Goal: Transaction & Acquisition: Purchase product/service

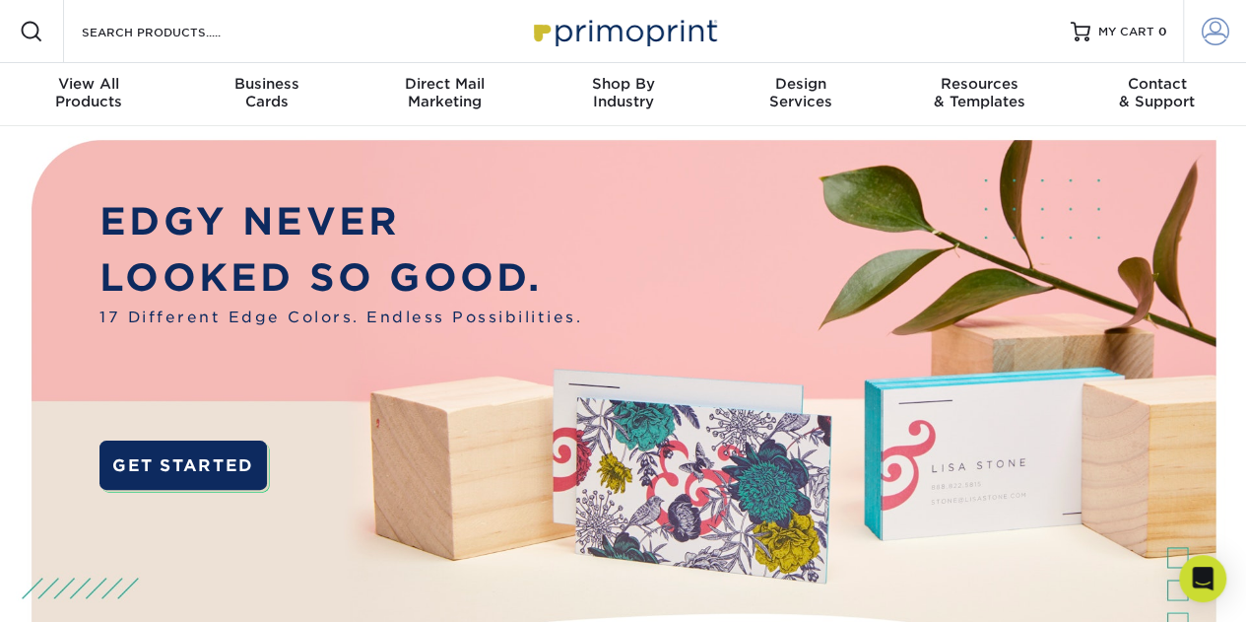
click at [1211, 40] on span at bounding box center [1216, 32] width 28 height 28
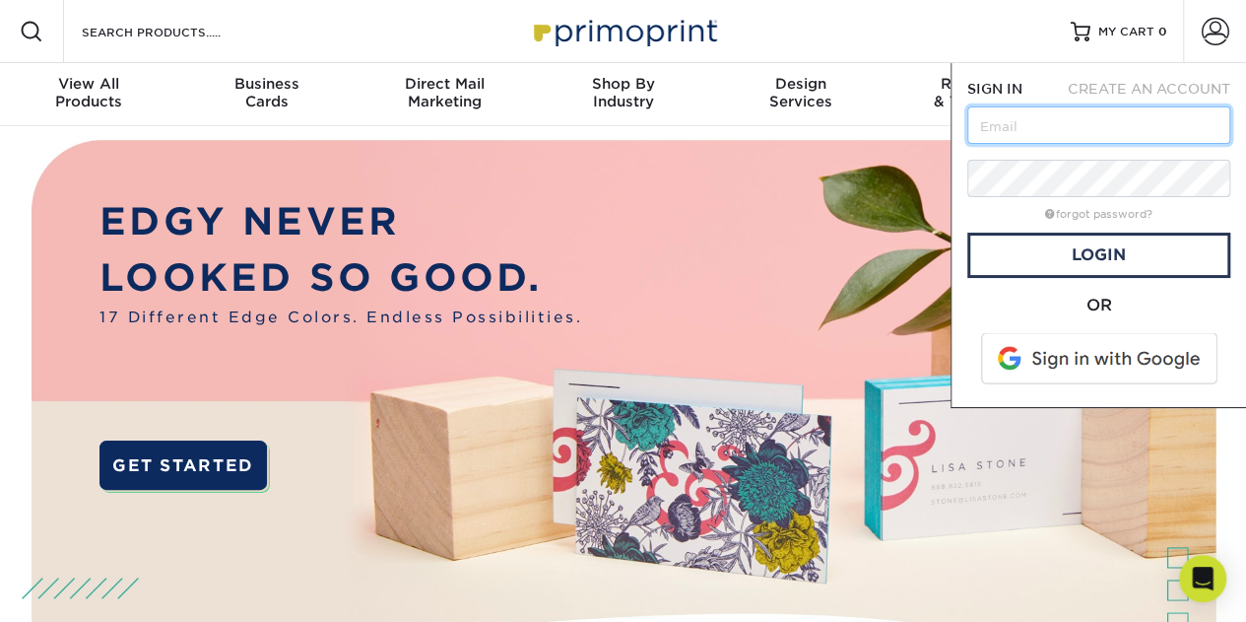
click at [1075, 129] on input "text" at bounding box center [1098, 124] width 263 height 37
type input "gina.felicissimo@illumsys.com"
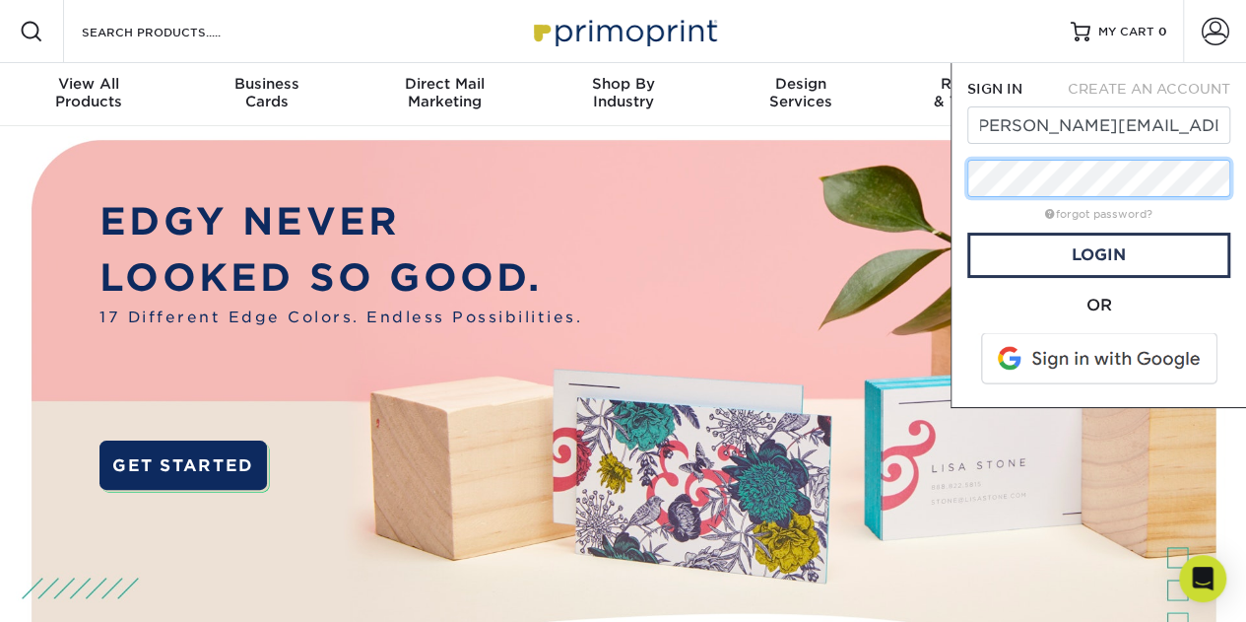
scroll to position [0, 0]
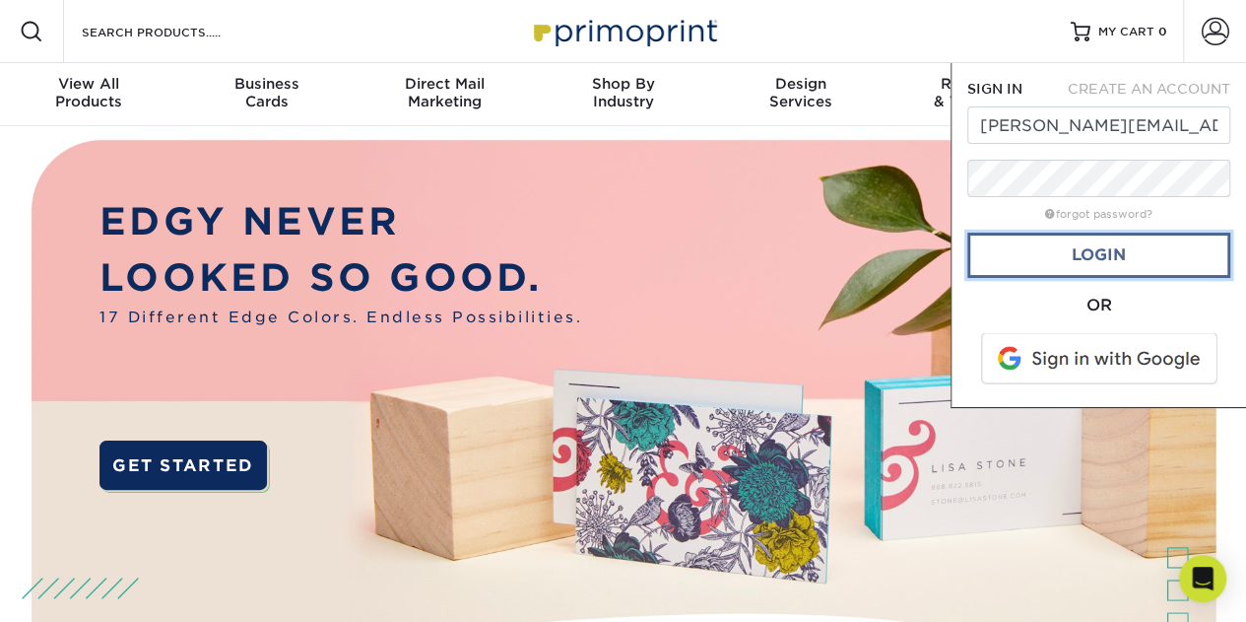
click at [1088, 249] on link "Login" at bounding box center [1098, 254] width 263 height 45
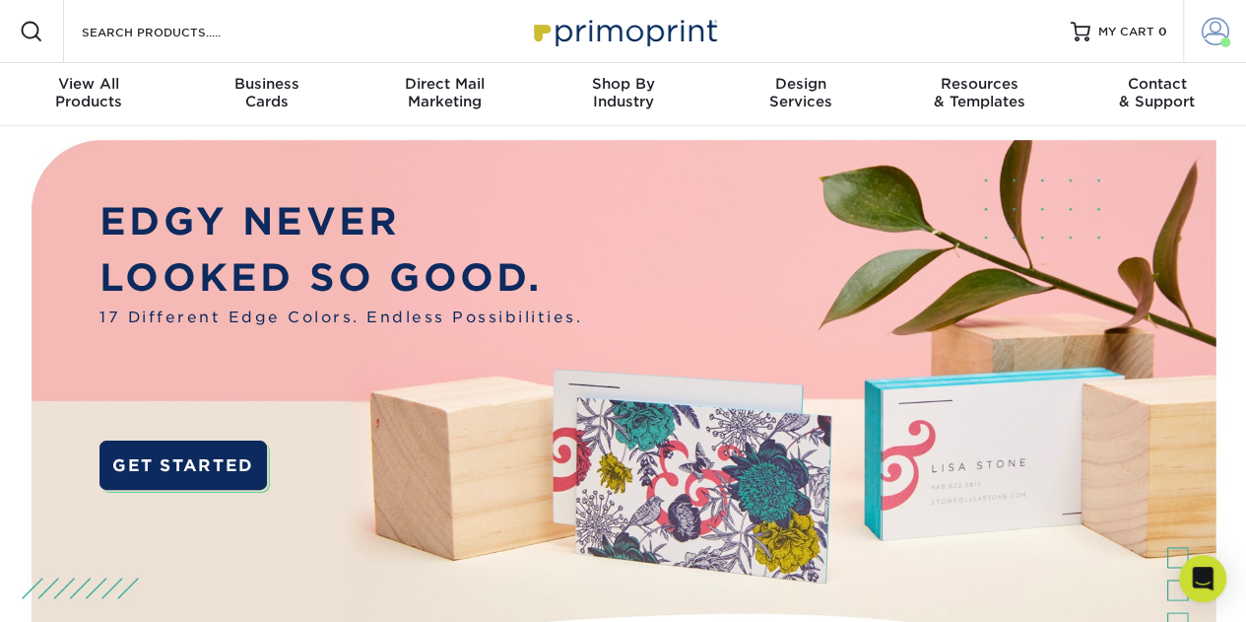
click at [1218, 39] on span at bounding box center [1216, 32] width 28 height 28
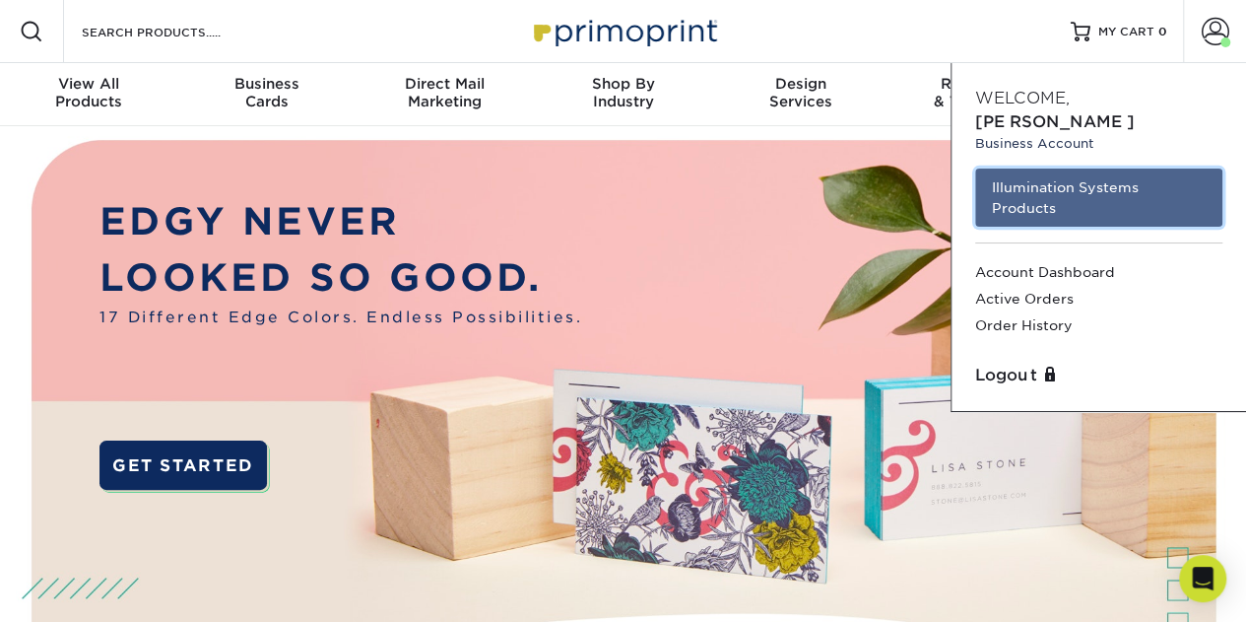
click at [1106, 168] on link "Illumination Systems Products" at bounding box center [1098, 197] width 247 height 58
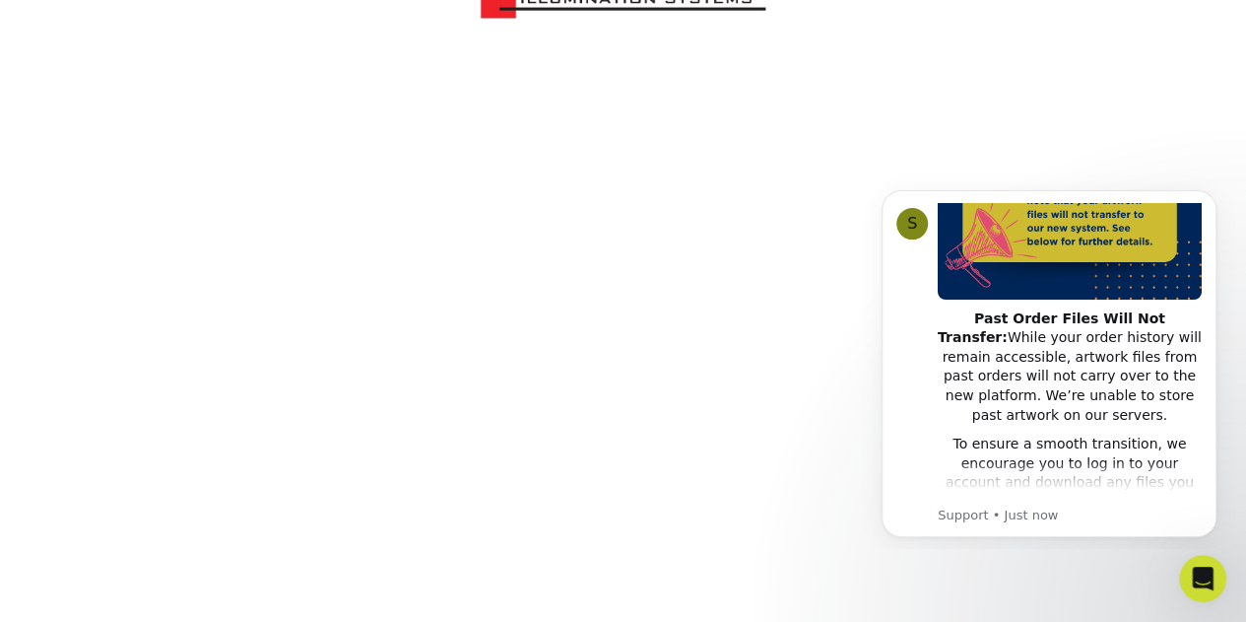
scroll to position [296, 0]
click at [1213, 200] on icon "Dismiss notification" at bounding box center [1211, 195] width 11 height 11
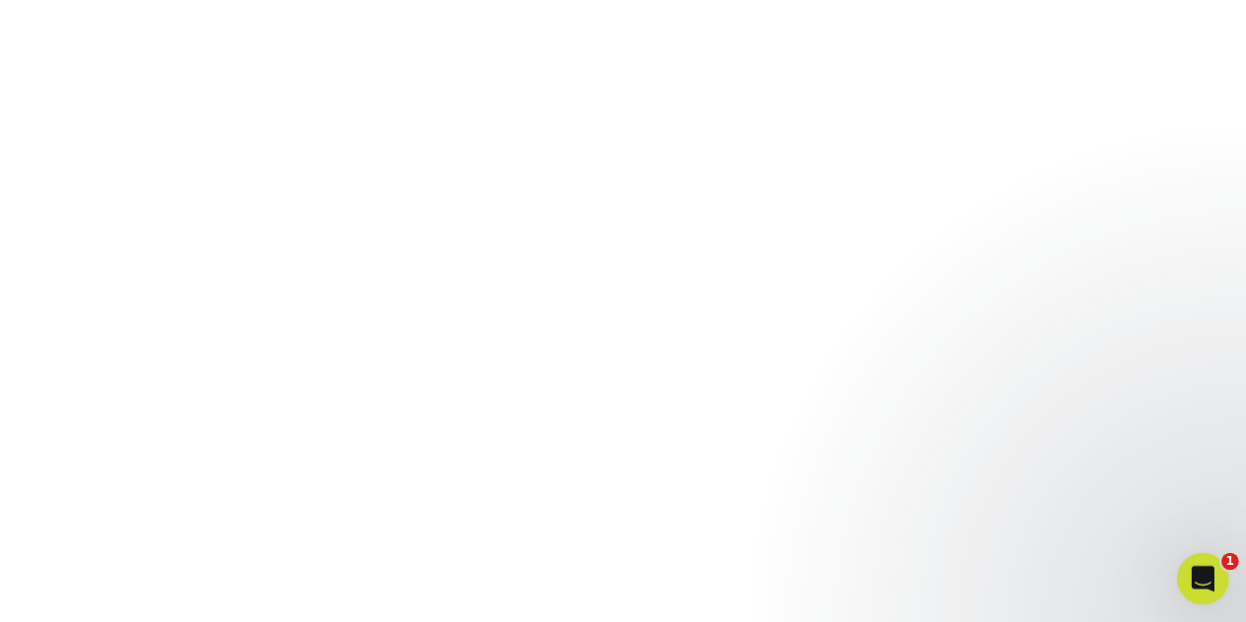
scroll to position [563, 0]
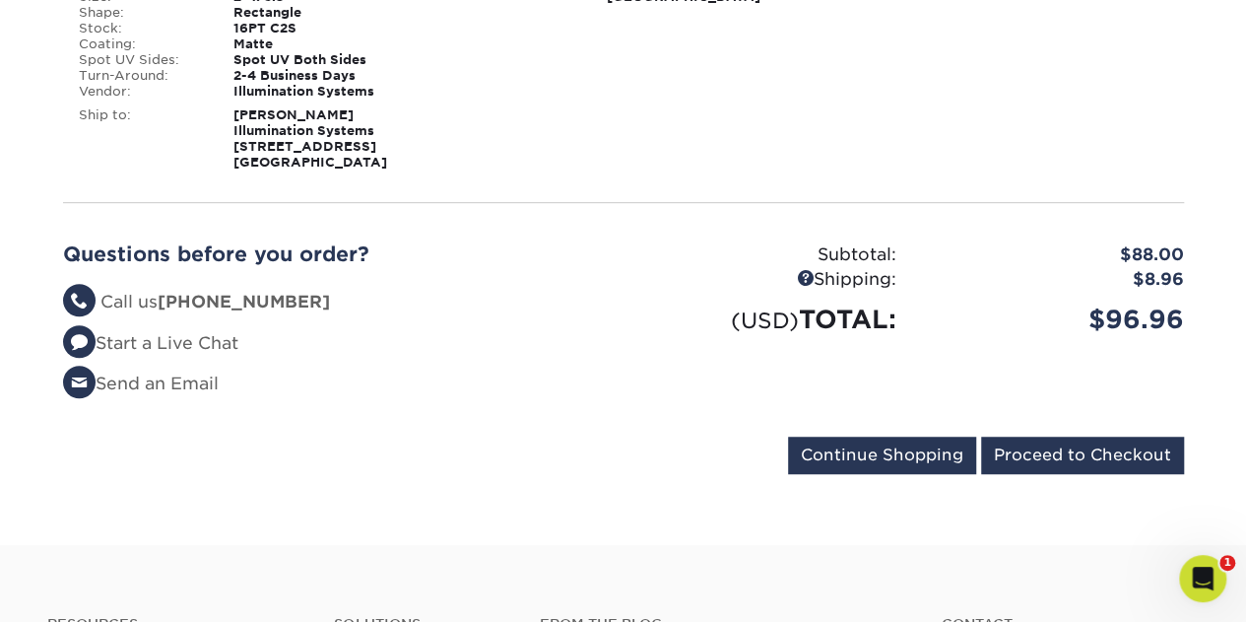
scroll to position [493, 0]
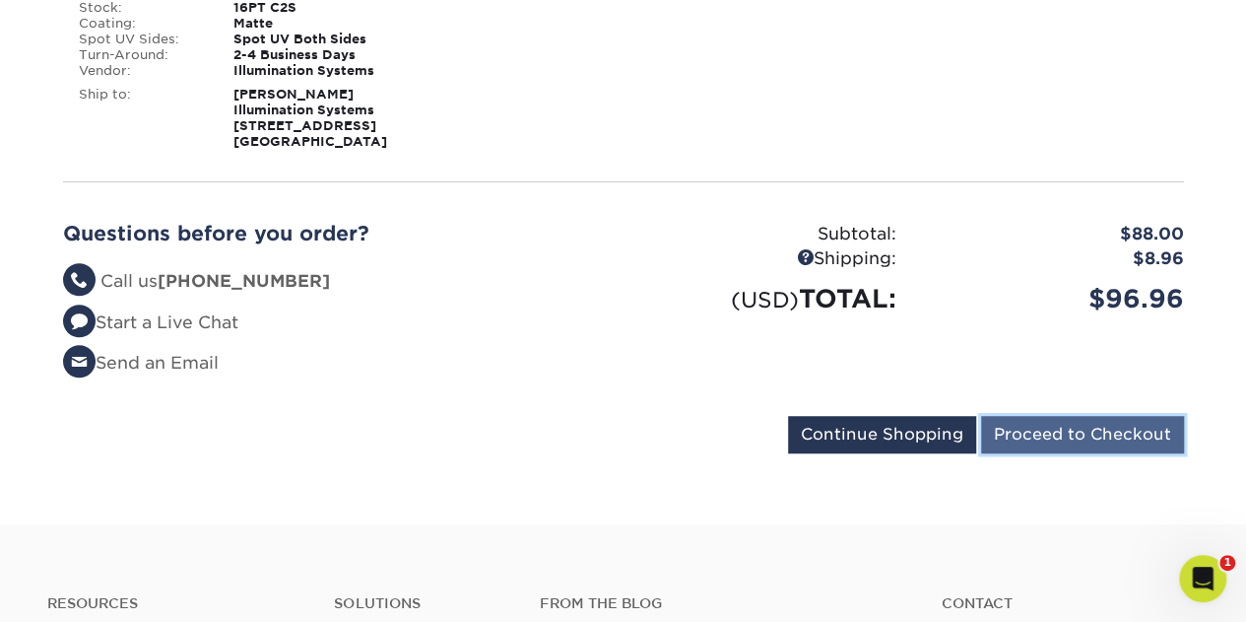
click at [1072, 434] on input "Proceed to Checkout" at bounding box center [1082, 434] width 203 height 37
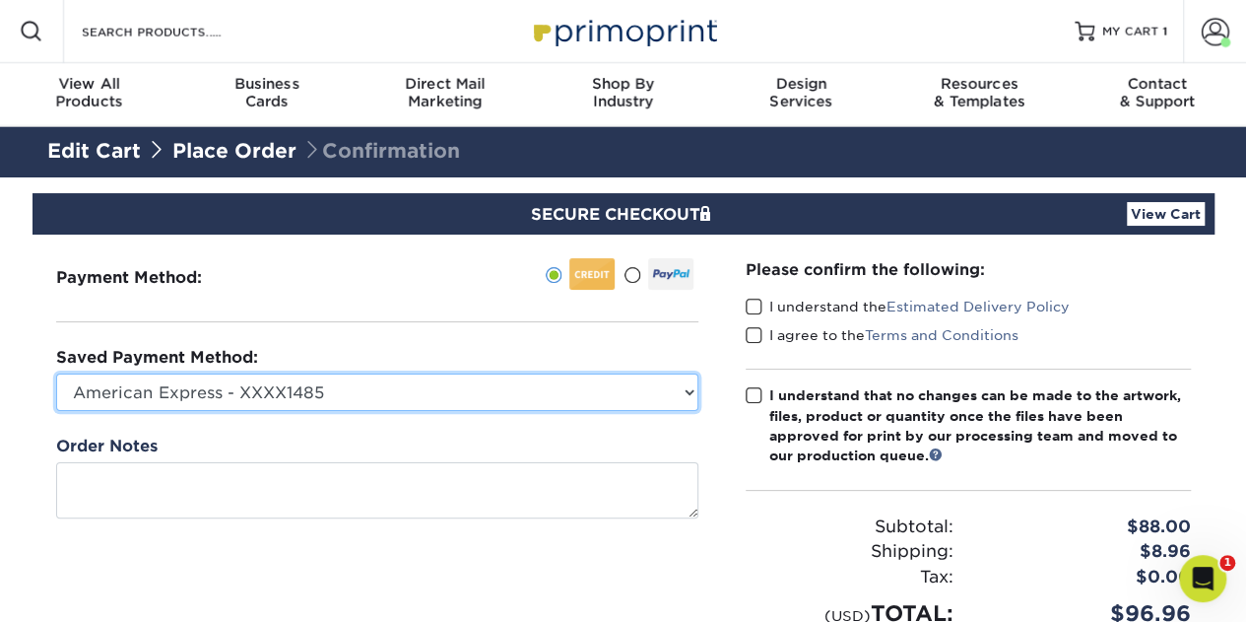
click at [686, 393] on select "American Express - XXXX1485 American Express - XXXX2269 American Express - XXXX…" at bounding box center [377, 391] width 642 height 37
select select "45924"
click at [56, 373] on select "American Express - XXXX1485 American Express - XXXX2269 American Express - XXXX…" at bounding box center [377, 391] width 642 height 37
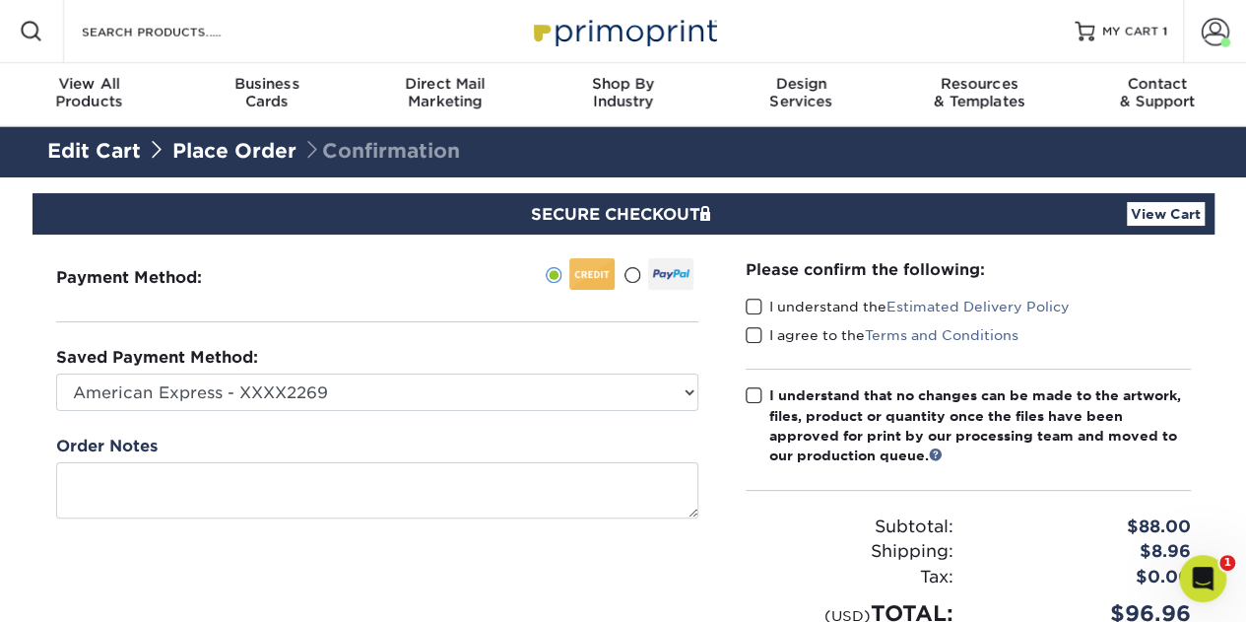
click at [753, 306] on span at bounding box center [754, 307] width 17 height 19
click at [0, 0] on input "I understand the Estimated Delivery Policy" at bounding box center [0, 0] width 0 height 0
click at [747, 337] on div "Please confirm the following: I understand the Estimated Delivery Policy I agre…" at bounding box center [968, 443] width 493 height 419
drag, startPoint x: 751, startPoint y: 327, endPoint x: 752, endPoint y: 356, distance: 28.6
click at [752, 327] on span at bounding box center [754, 335] width 17 height 19
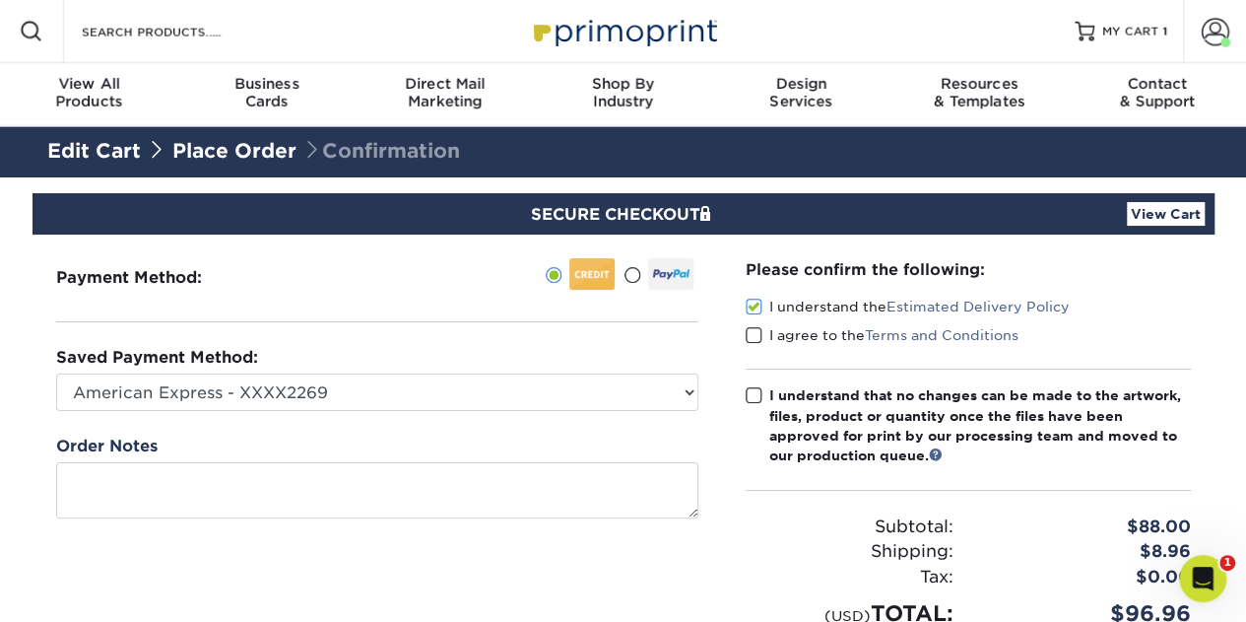
click at [0, 0] on input "I agree to the Terms and Conditions" at bounding box center [0, 0] width 0 height 0
click at [752, 389] on span at bounding box center [754, 395] width 17 height 19
click at [0, 0] on input "I understand that no changes can be made to the artwork, files, product or quan…" at bounding box center [0, 0] width 0 height 0
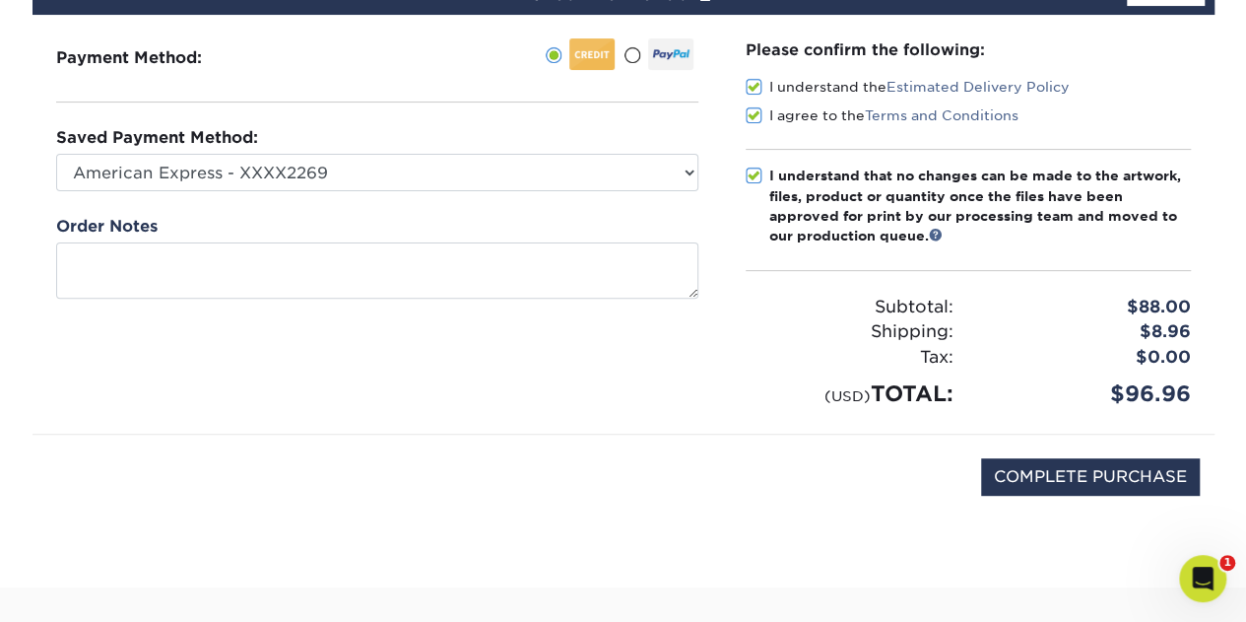
scroll to position [394, 0]
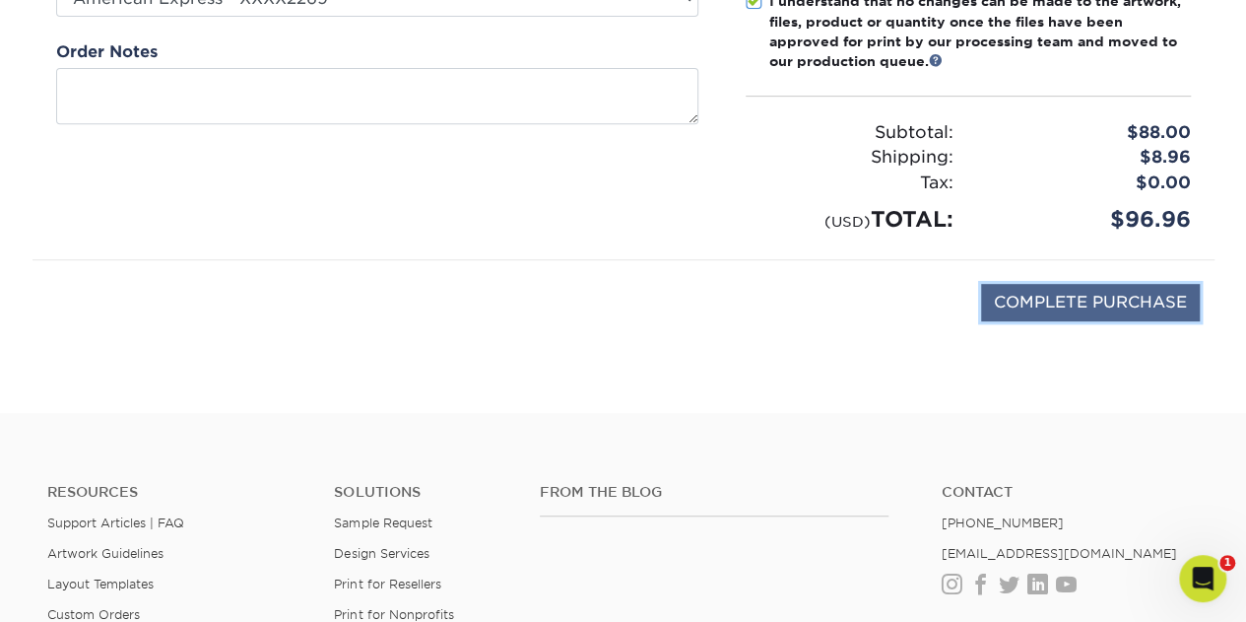
click at [1064, 288] on input "COMPLETE PURCHASE" at bounding box center [1090, 302] width 219 height 37
type input "PROCESSING, PLEASE WAIT..."
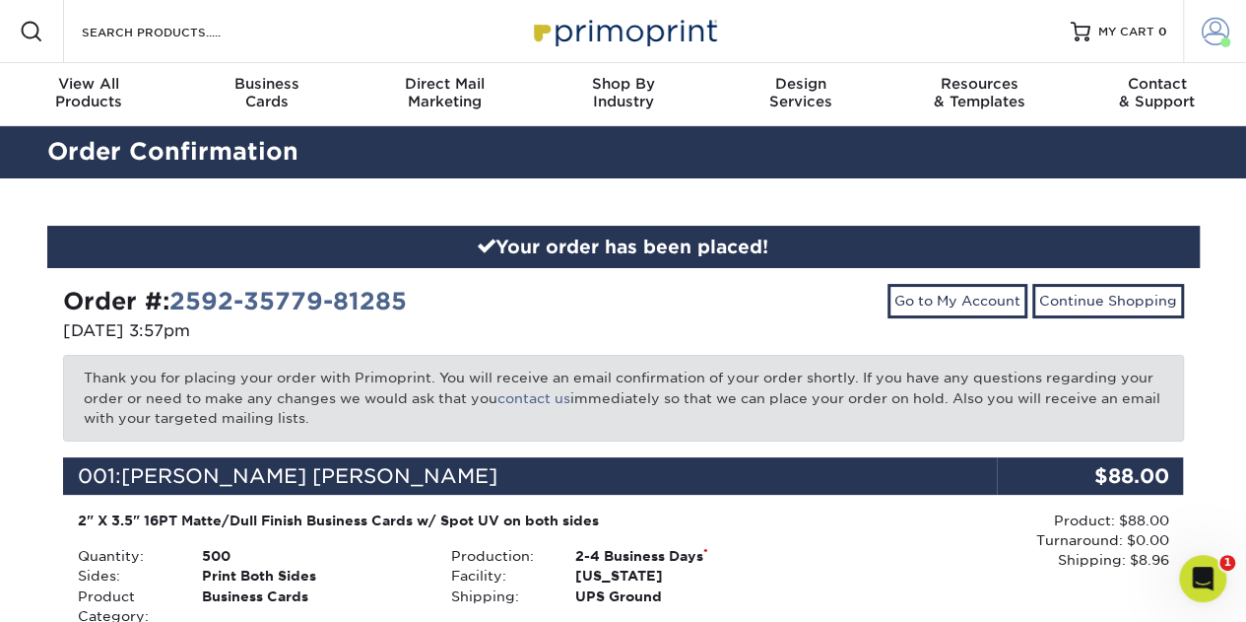
click at [1218, 34] on span at bounding box center [1216, 32] width 28 height 28
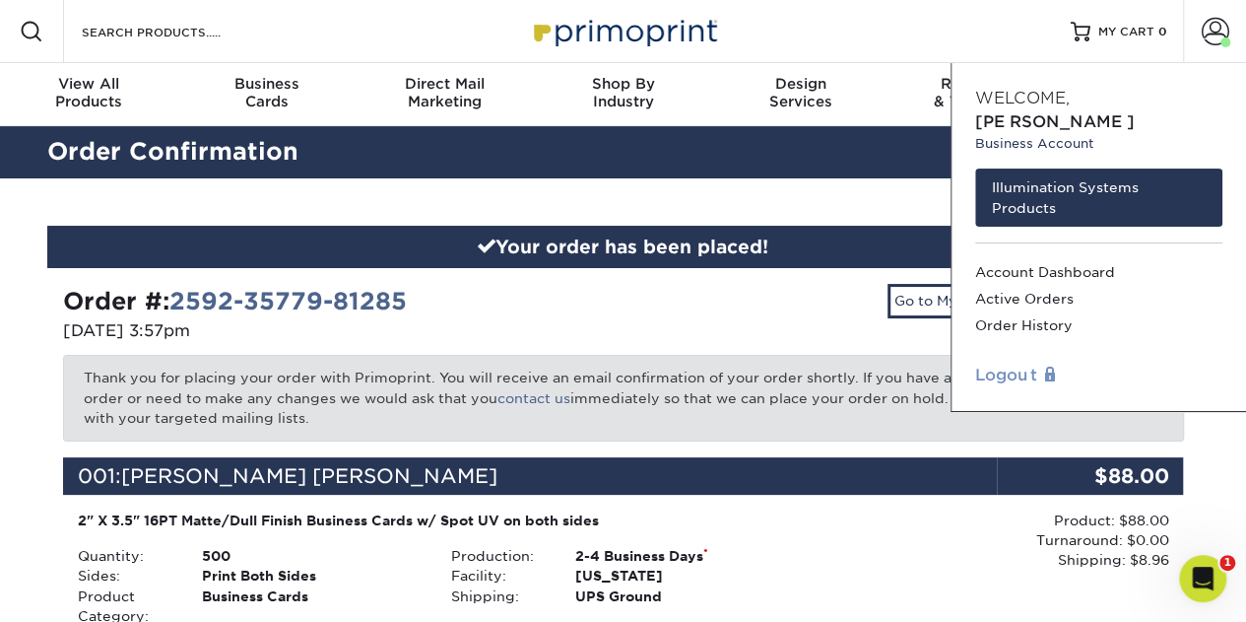
click at [1011, 364] on link "Logout" at bounding box center [1098, 376] width 247 height 24
